Goal: Find specific page/section: Find specific page/section

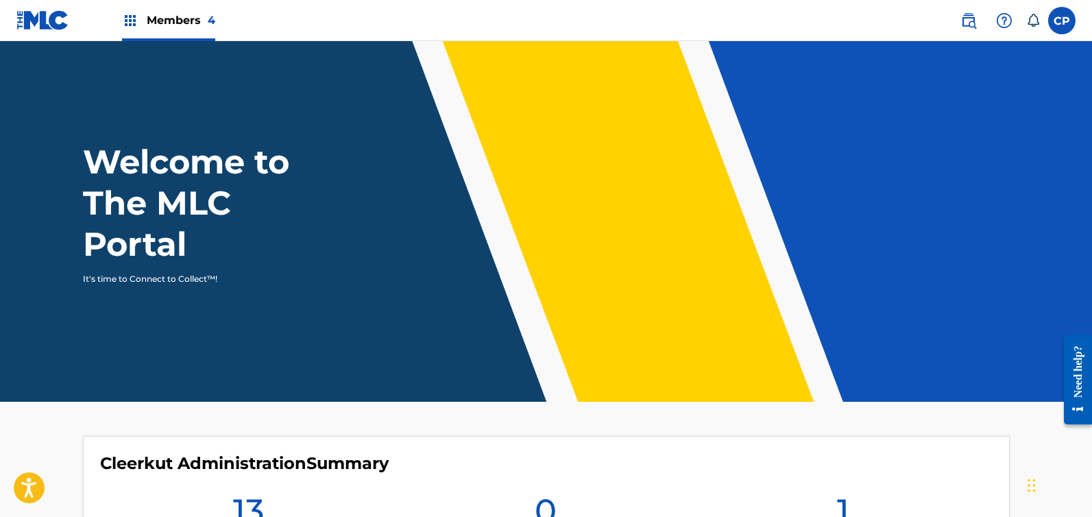
click at [154, 25] on span "Members 4" at bounding box center [181, 20] width 69 height 16
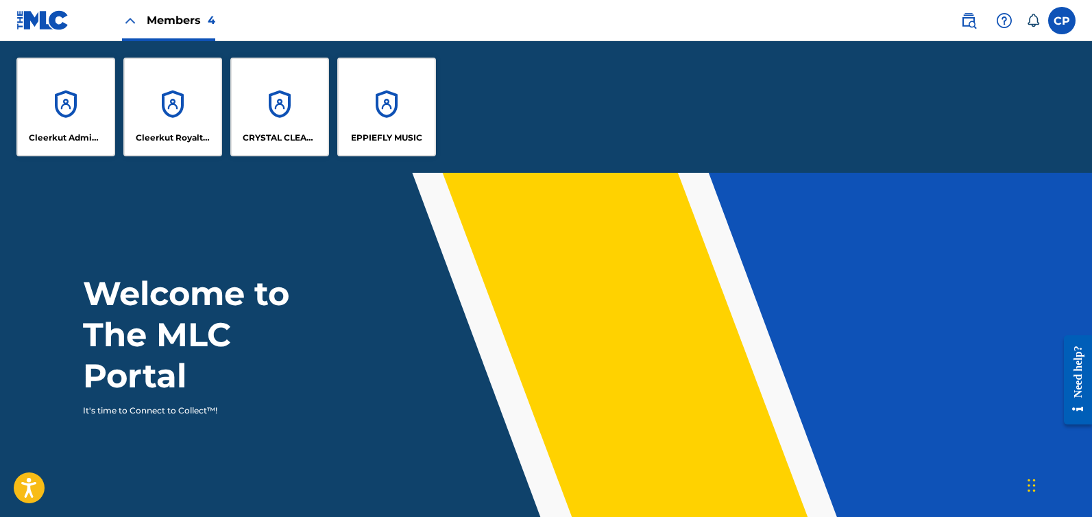
click at [73, 136] on p "Cleerkut Administration" at bounding box center [66, 138] width 75 height 12
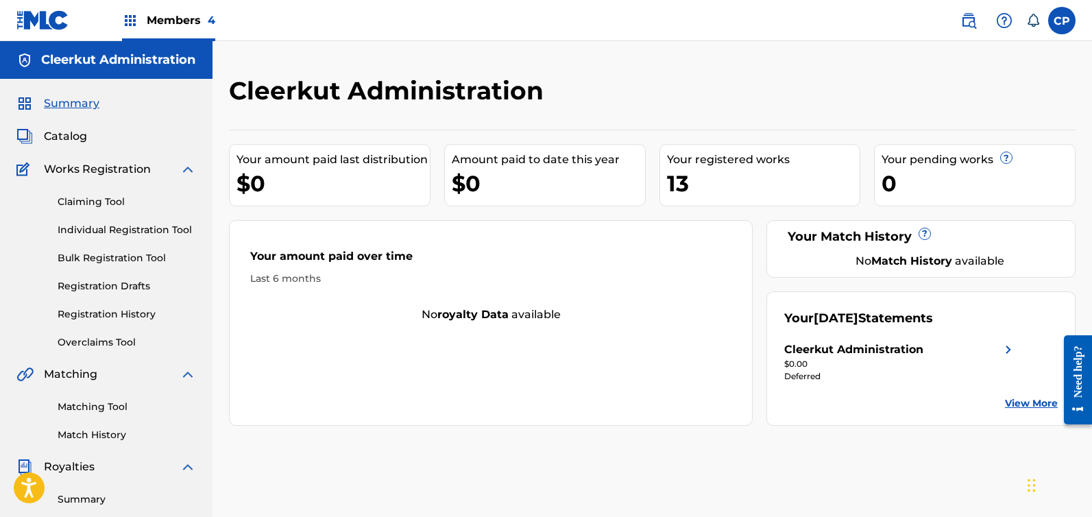
click at [1063, 19] on label at bounding box center [1061, 20] width 27 height 27
click at [1062, 21] on input "CP [PERSON_NAME] [EMAIL_ADDRESS][DOMAIN_NAME] Notification Preferences Profile …" at bounding box center [1062, 21] width 0 height 0
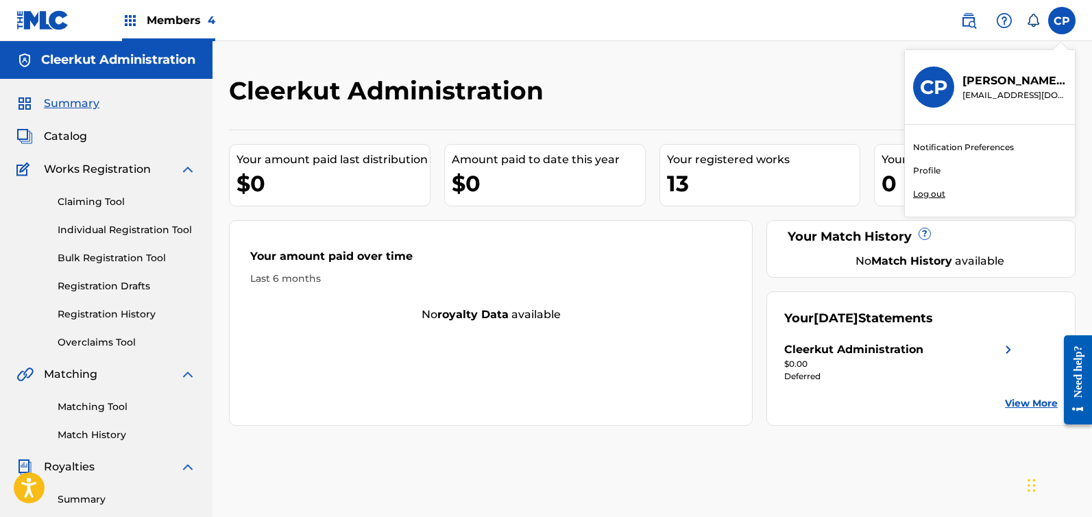
click at [662, 381] on div "Your amount paid over time Last 6 months No royalty data available" at bounding box center [491, 323] width 524 height 206
